Goal: Book appointment/travel/reservation

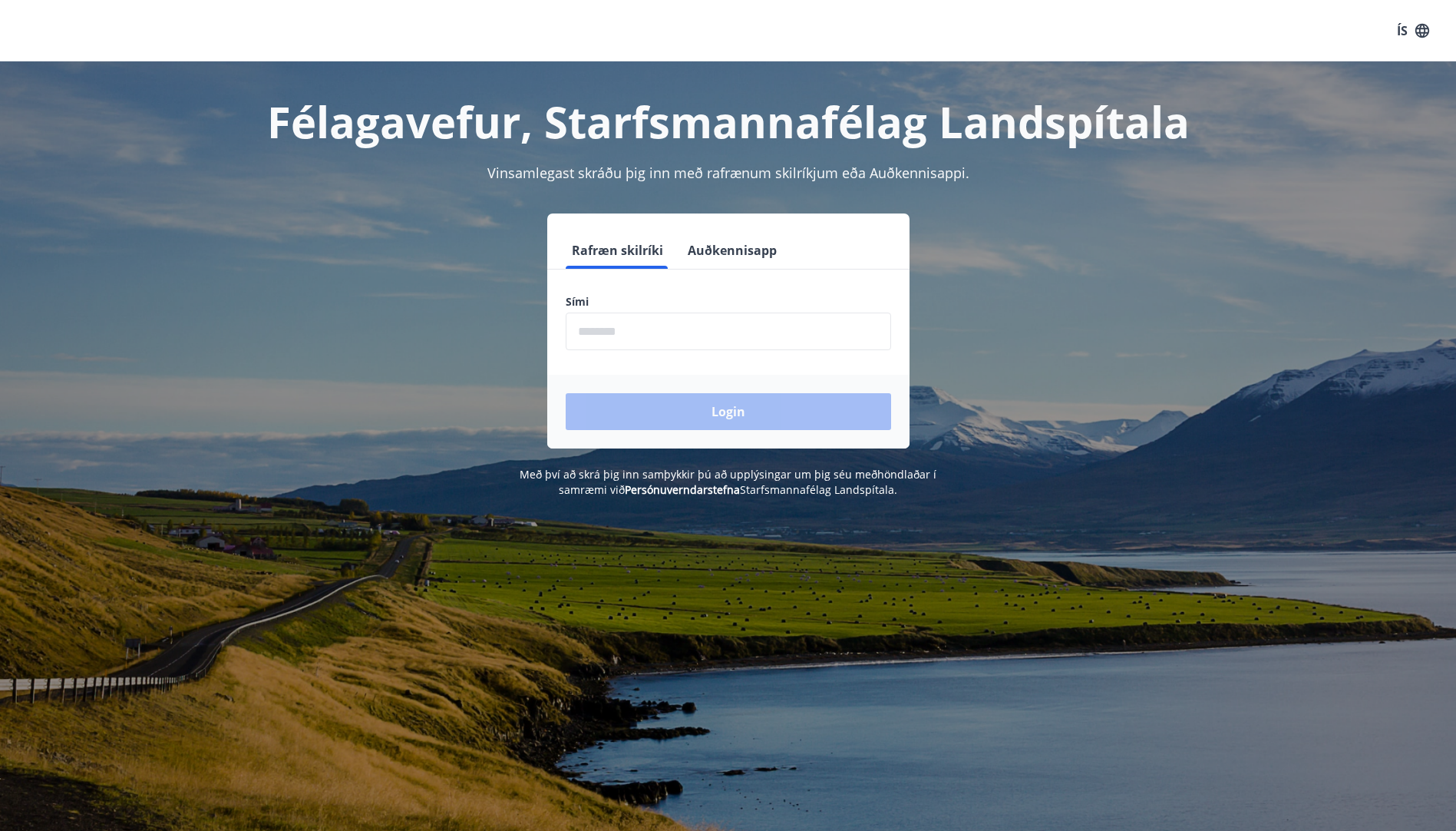
click at [606, 340] on input "phone" at bounding box center [728, 332] width 325 height 38
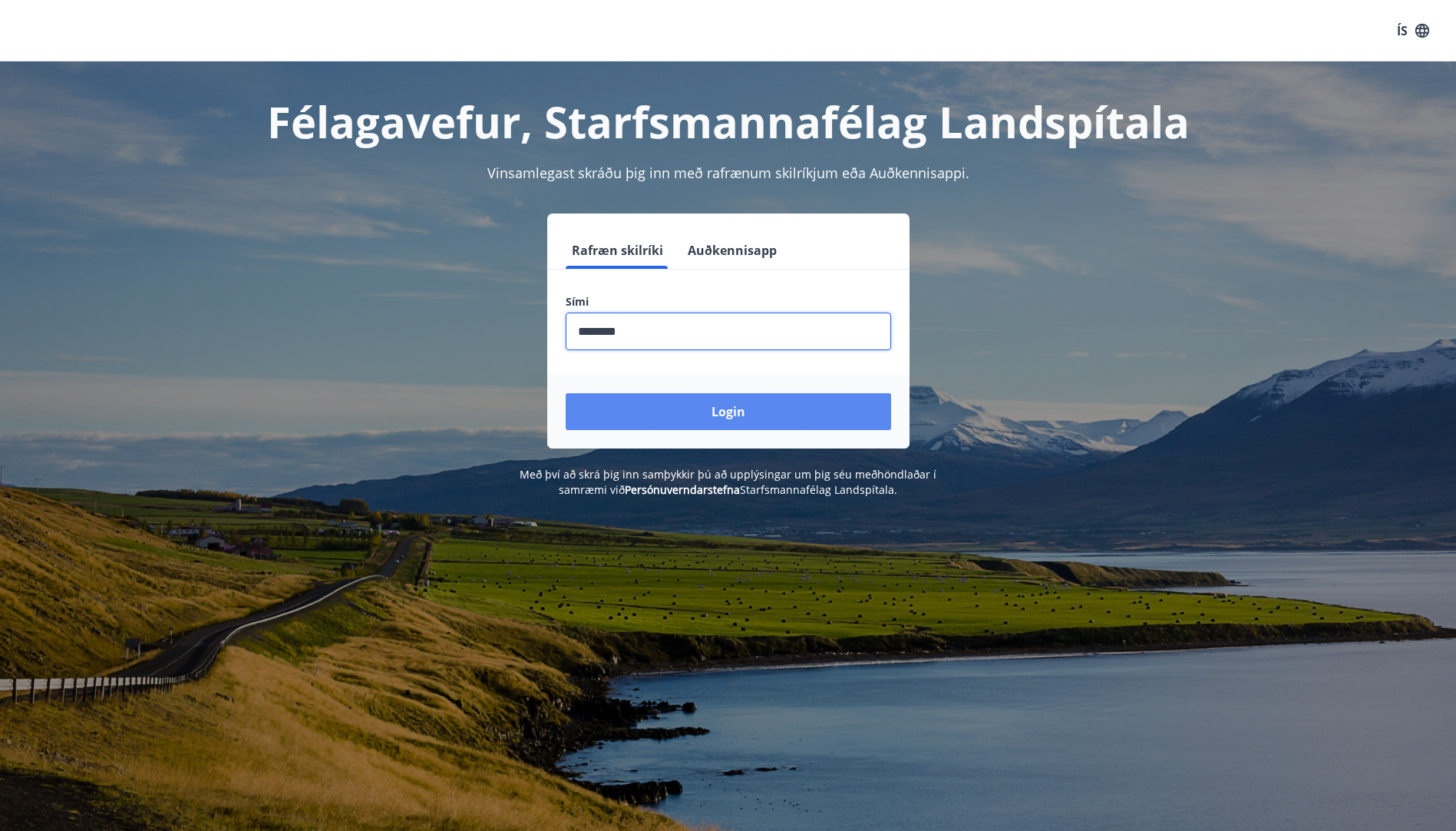
type input "********"
click at [695, 407] on button "Login" at bounding box center [728, 411] width 325 height 37
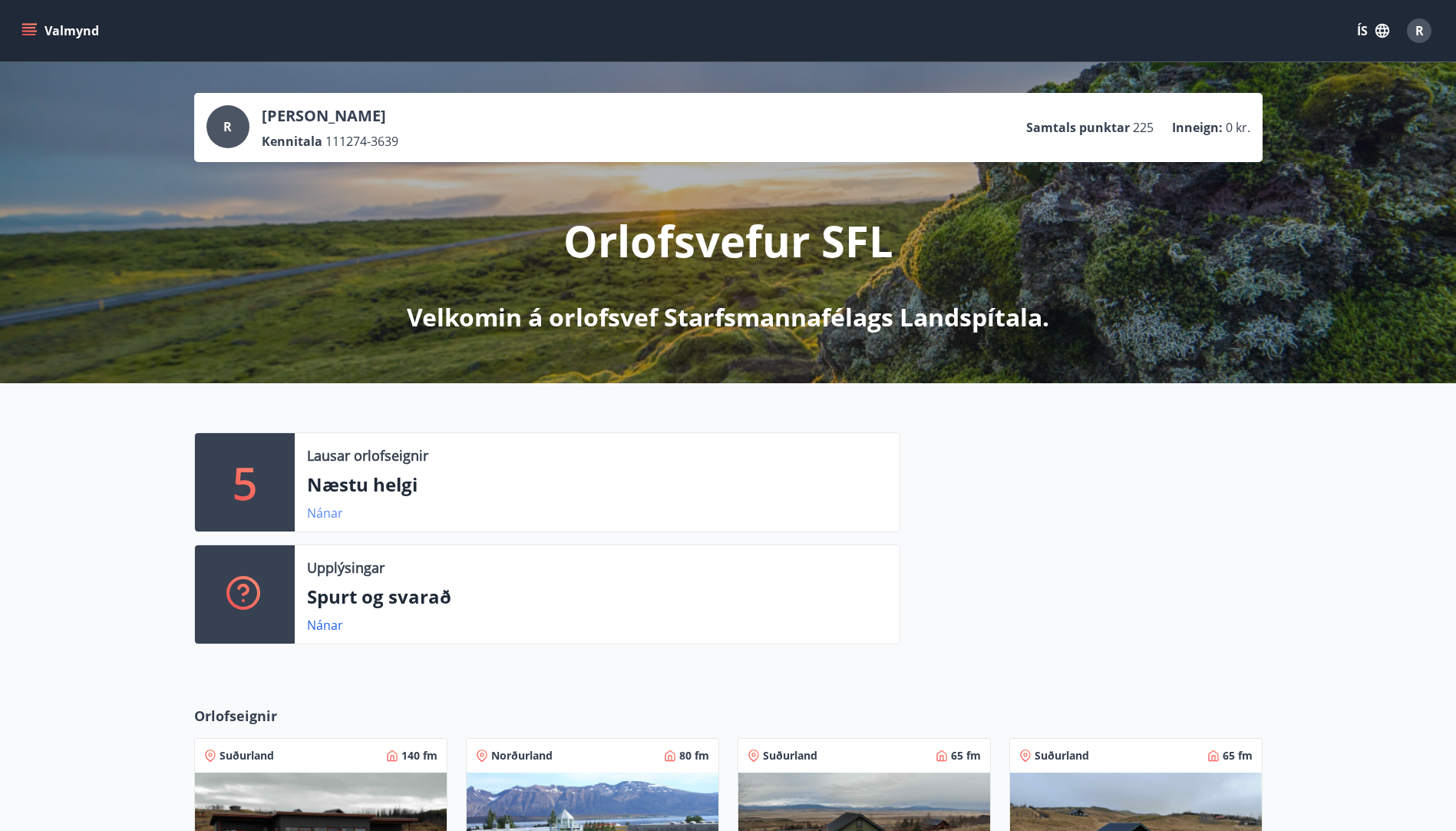
click at [327, 516] on link "Nánar" at bounding box center [325, 512] width 36 height 17
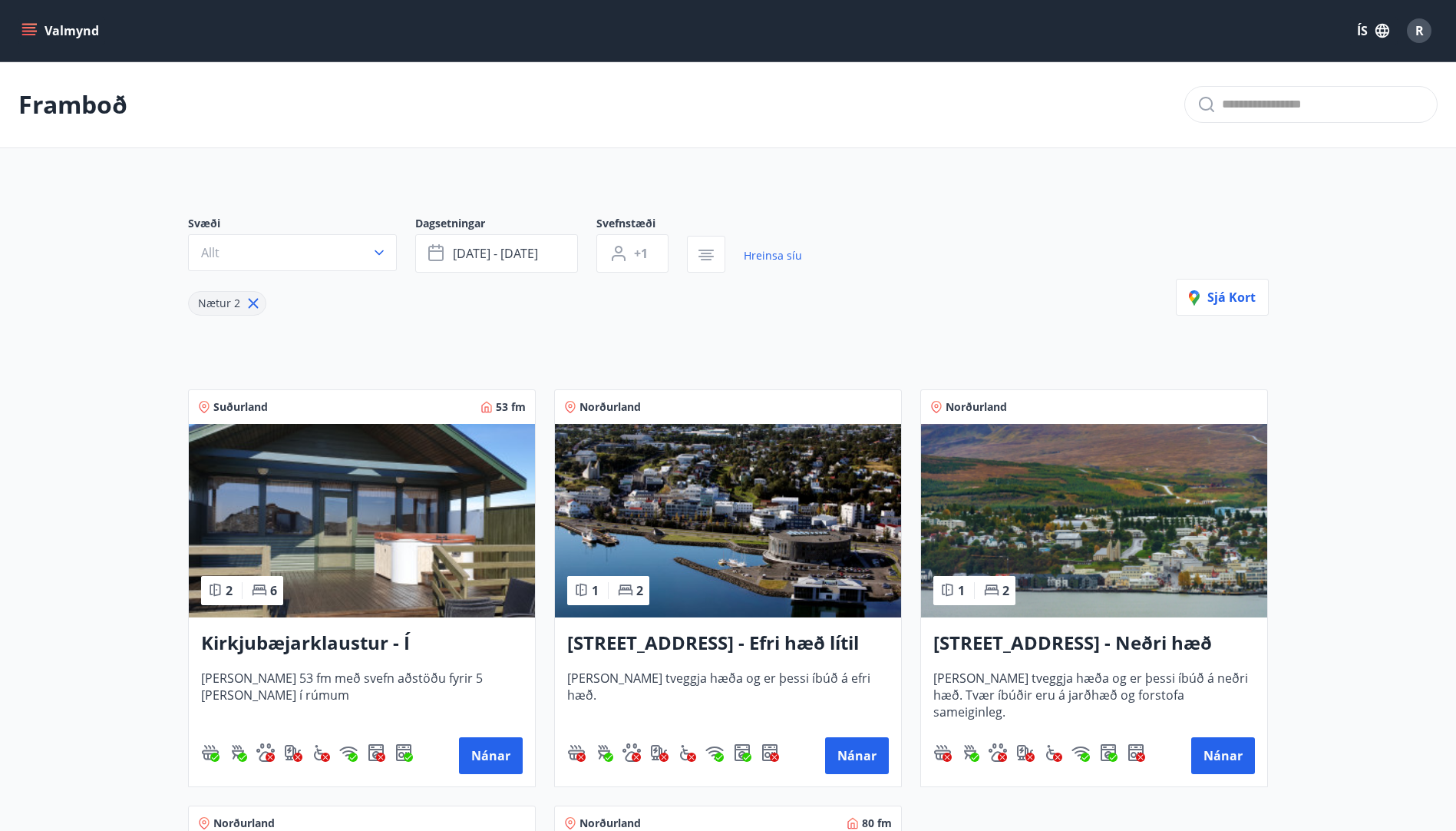
click at [30, 27] on icon "menu" at bounding box center [29, 28] width 13 height 2
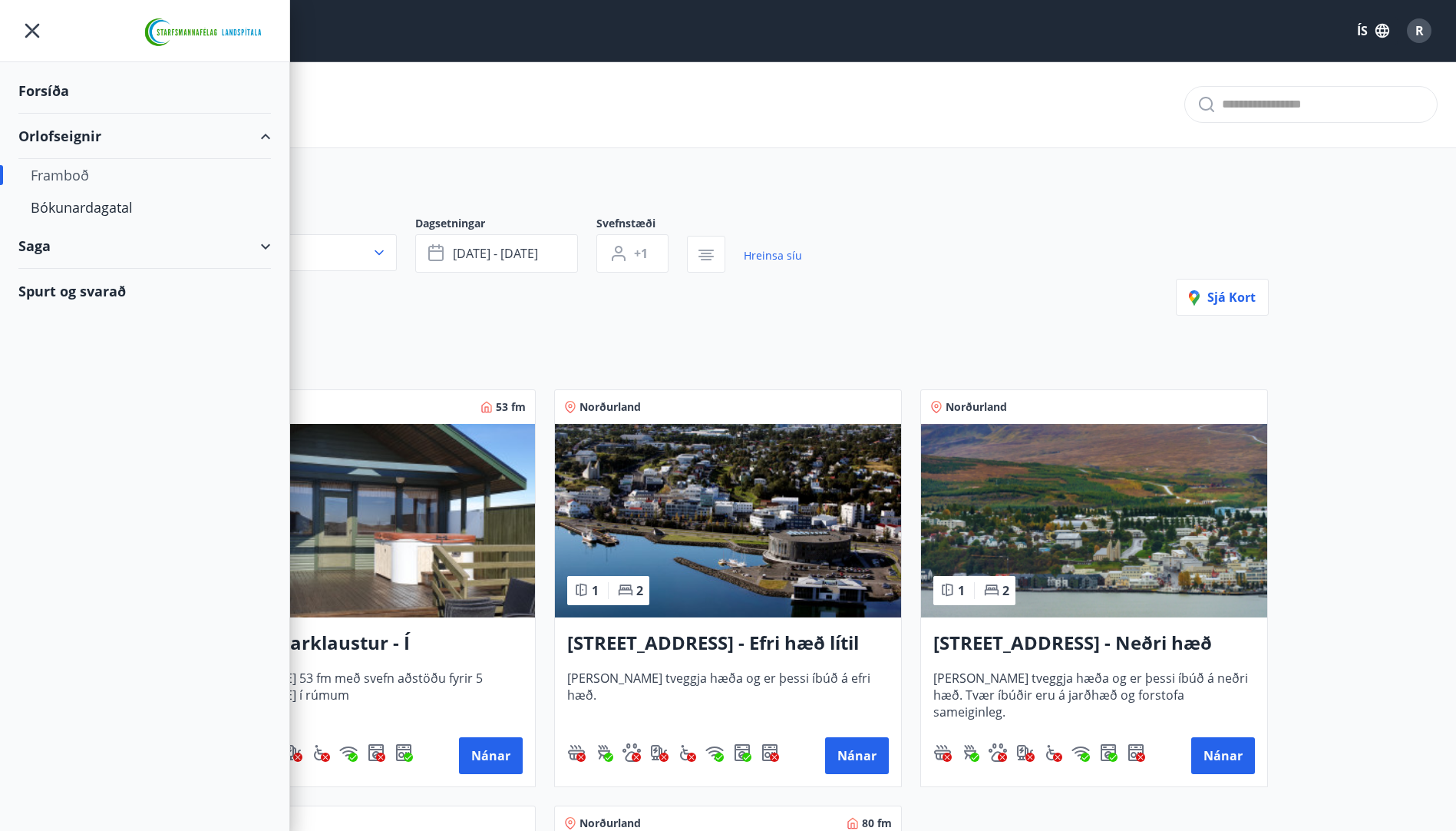
click at [62, 166] on div "Framboð" at bounding box center [144, 175] width 228 height 32
type input "*"
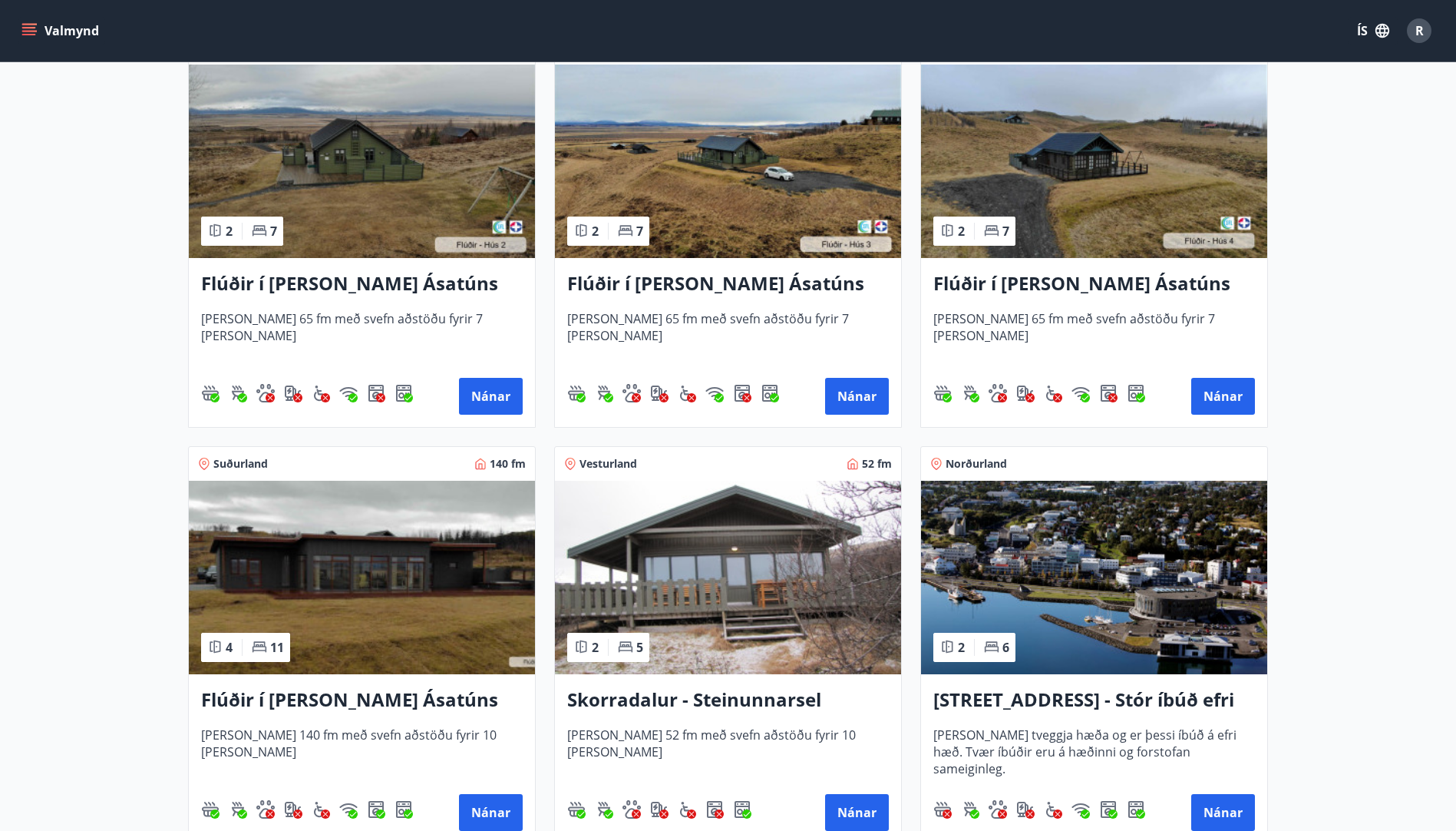
scroll to position [921, 0]
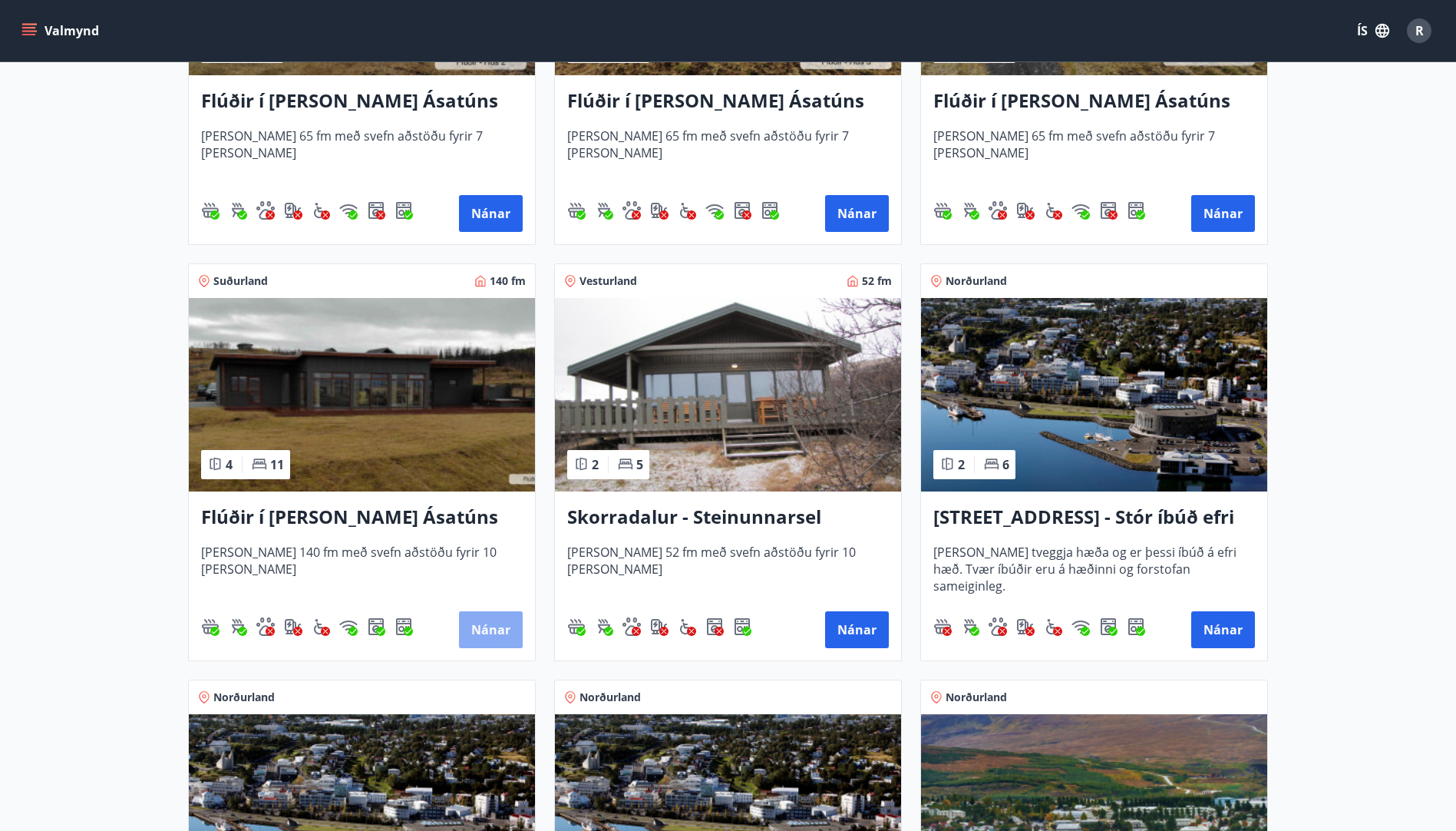
click at [481, 634] on button "Nánar" at bounding box center [490, 629] width 63 height 37
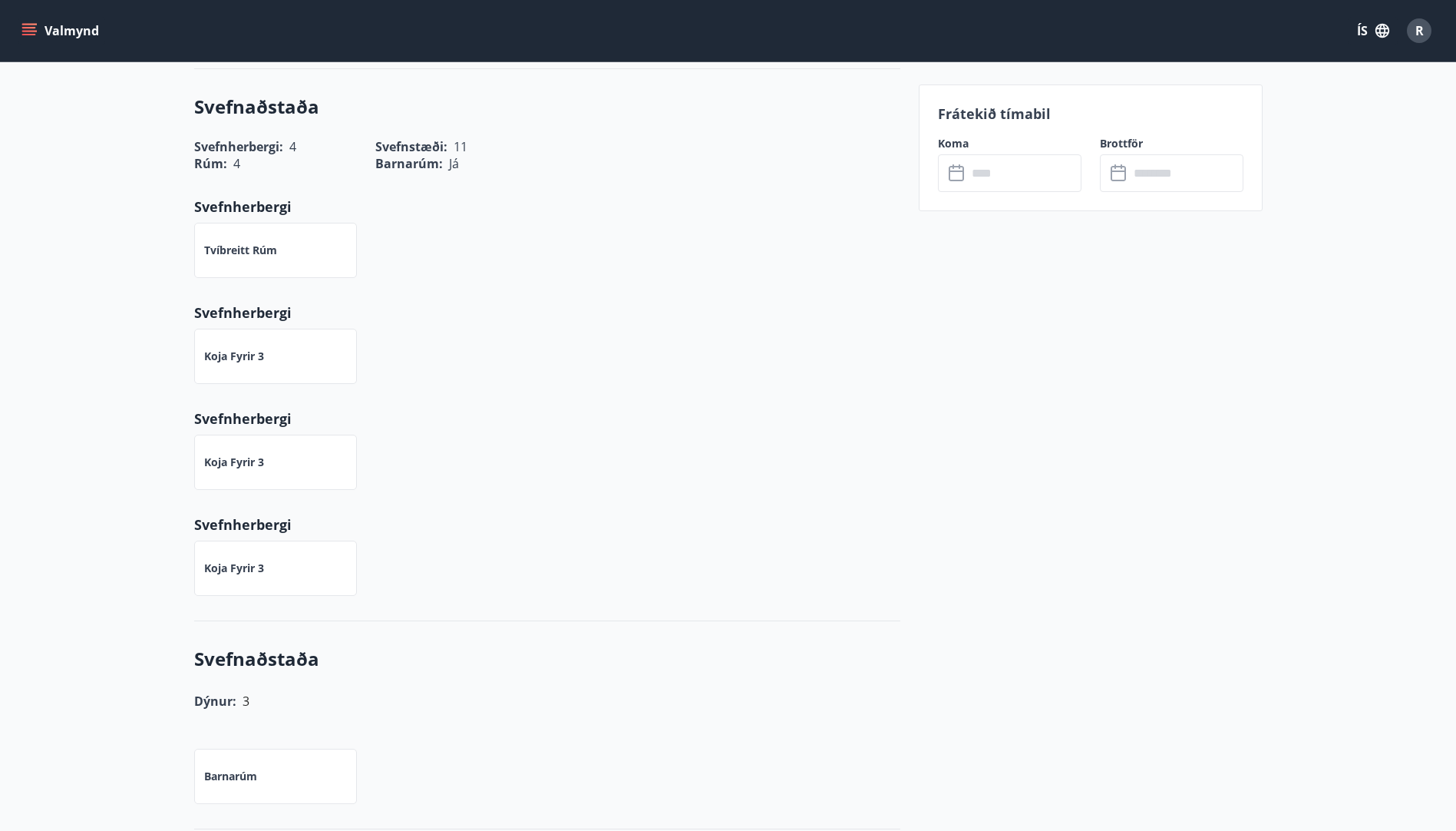
scroll to position [529, 0]
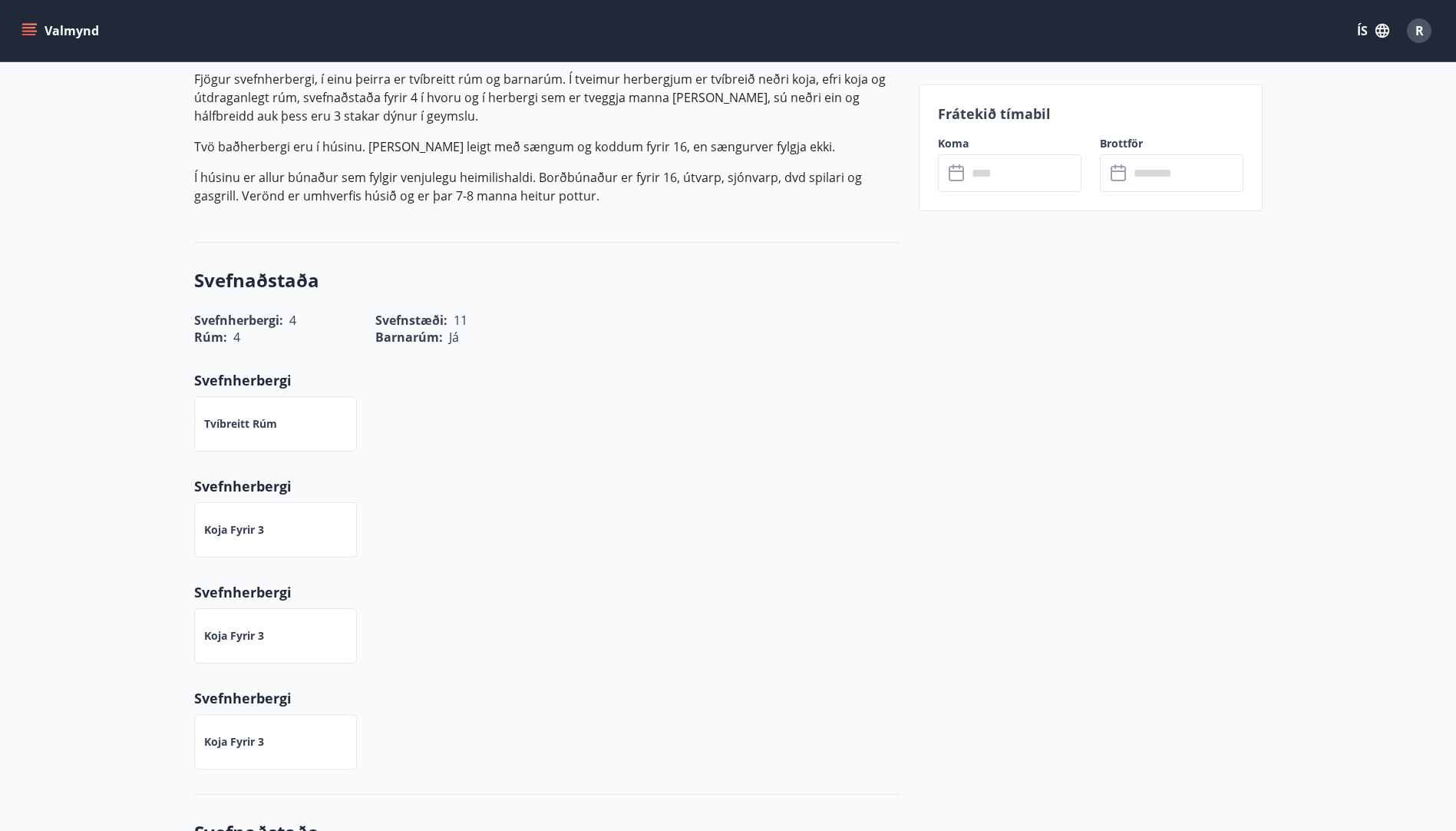
click at [1011, 175] on input "text" at bounding box center [1025, 173] width 114 height 38
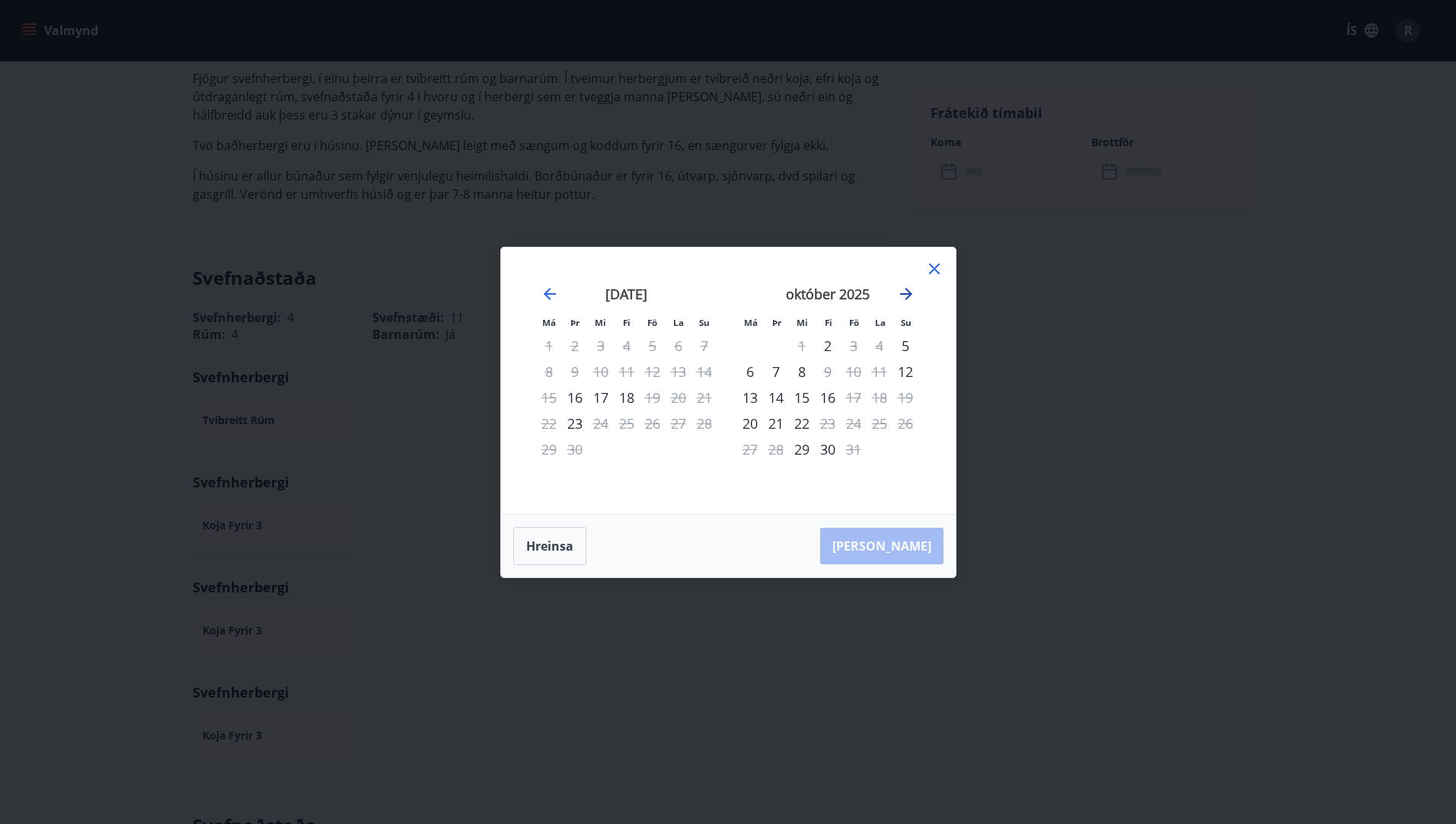
click at [899, 292] on icon "Move forward to switch to the next month." at bounding box center [906, 293] width 19 height 19
click at [901, 293] on icon "Move forward to switch to the next month." at bounding box center [907, 294] width 12 height 12
click at [905, 295] on icon "Move forward to switch to the next month." at bounding box center [906, 293] width 19 height 19
click at [934, 269] on icon at bounding box center [934, 268] width 11 height 11
